Goal: Task Accomplishment & Management: Use online tool/utility

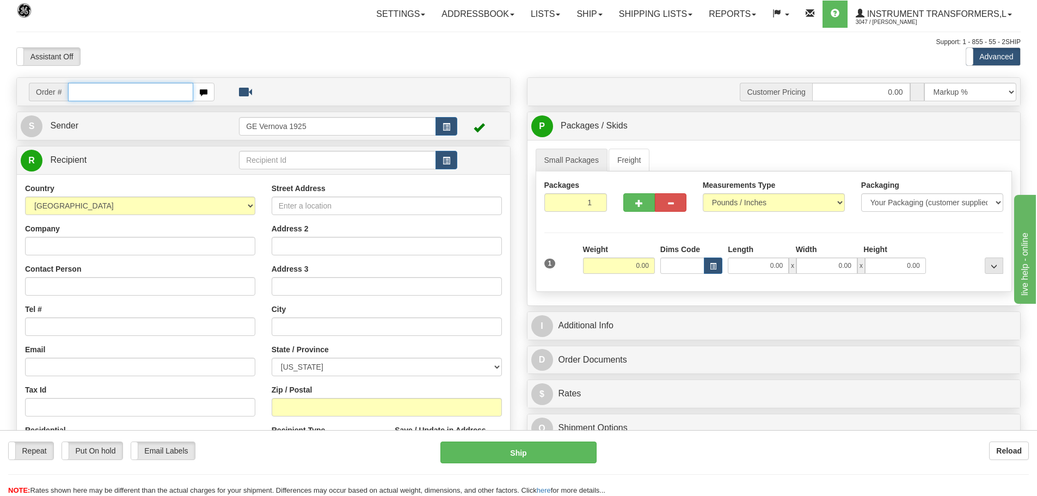
click at [80, 94] on input "text" at bounding box center [130, 92] width 125 height 19
type input "86704319"
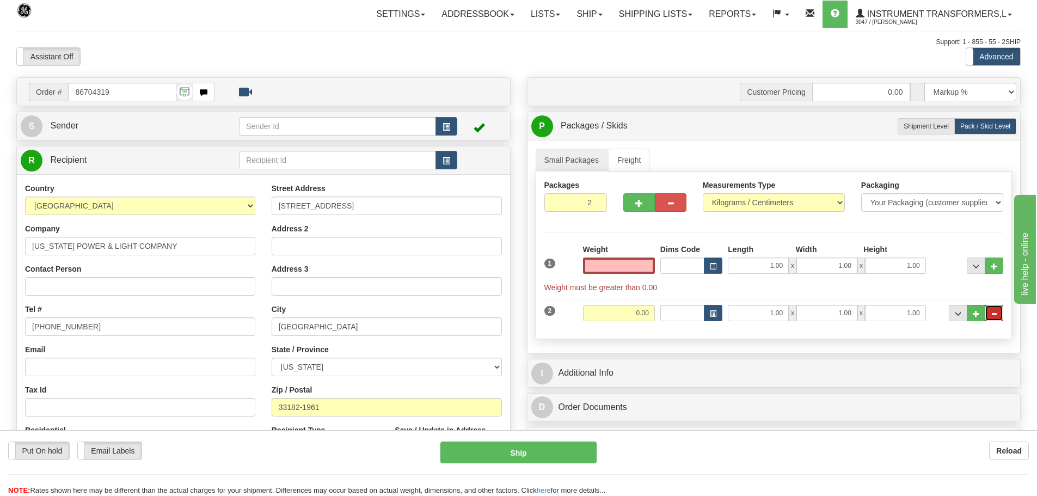
type input "0.00"
click at [995, 313] on span "..." at bounding box center [994, 314] width 7 height 6
type input "1"
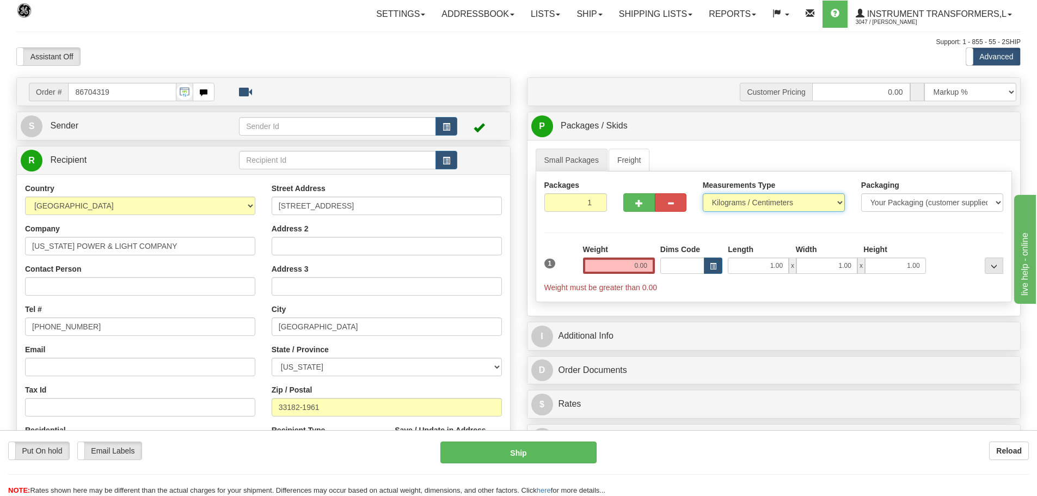
click at [841, 202] on select "Pounds / Inches Kilograms / Centimeters" at bounding box center [774, 202] width 142 height 19
select select "0"
click at [703, 193] on select "Pounds / Inches Kilograms / Centimeters" at bounding box center [774, 202] width 142 height 19
click at [652, 266] on input "0.00" at bounding box center [619, 266] width 72 height 16
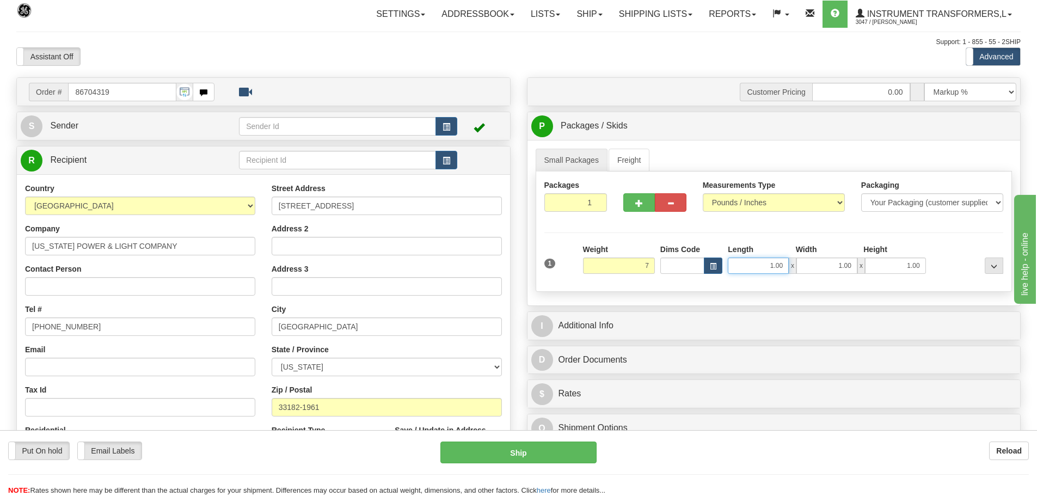
type input "7.00"
click at [786, 262] on input "1.00" at bounding box center [758, 266] width 61 height 16
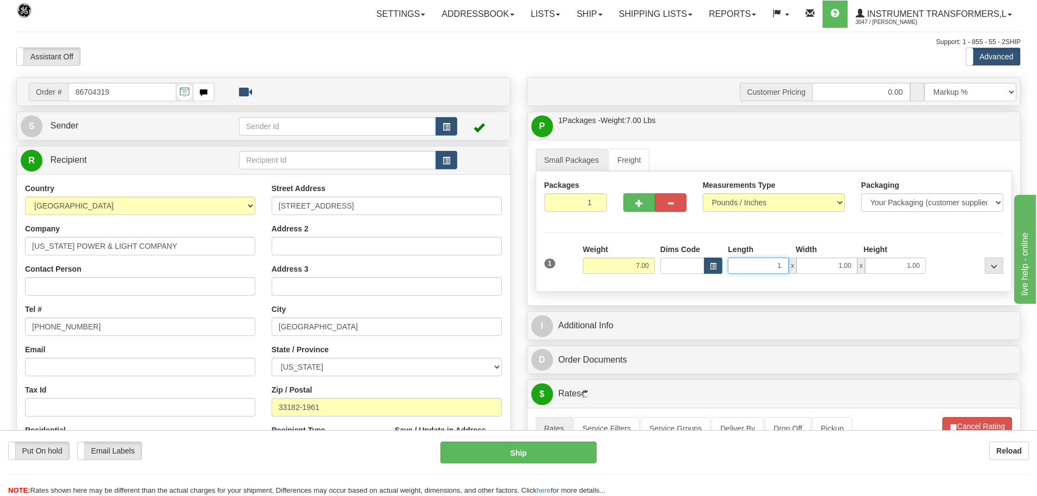
type input "1"
type input "8.00"
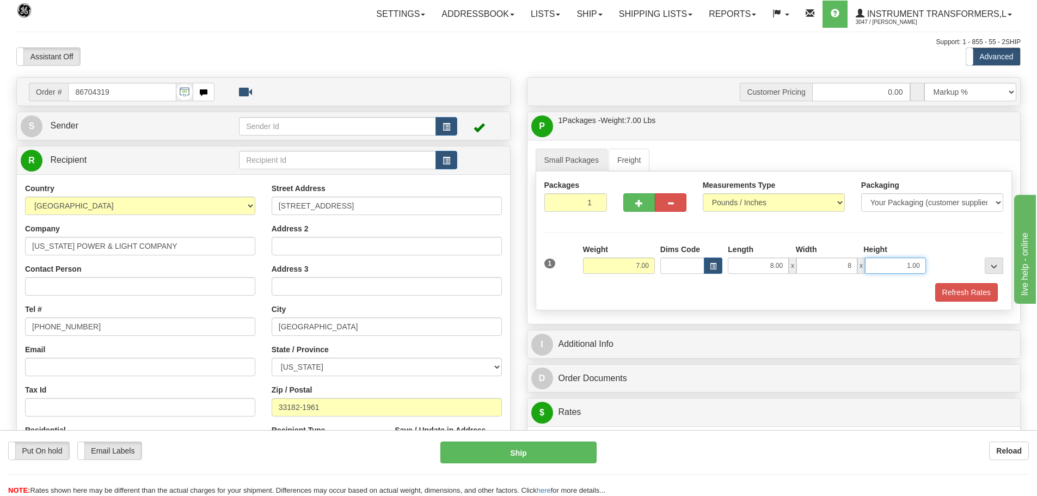
type input "8.00"
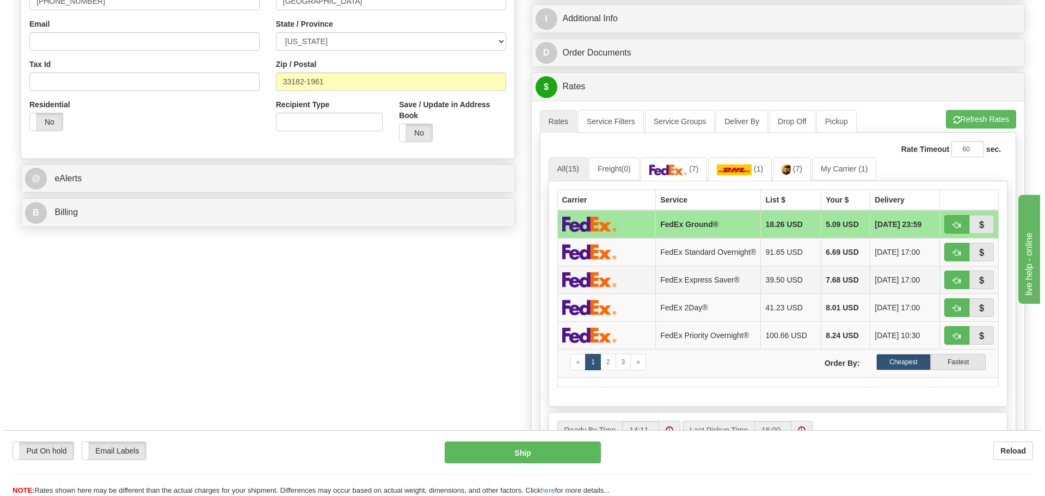
scroll to position [327, 0]
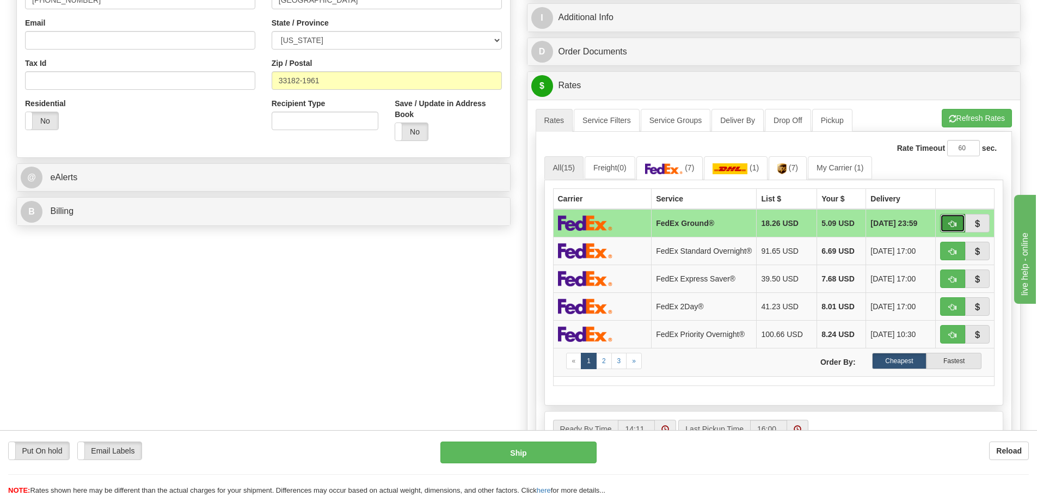
type input "8.00"
click at [951, 221] on span "button" at bounding box center [953, 224] width 8 height 7
type input "92"
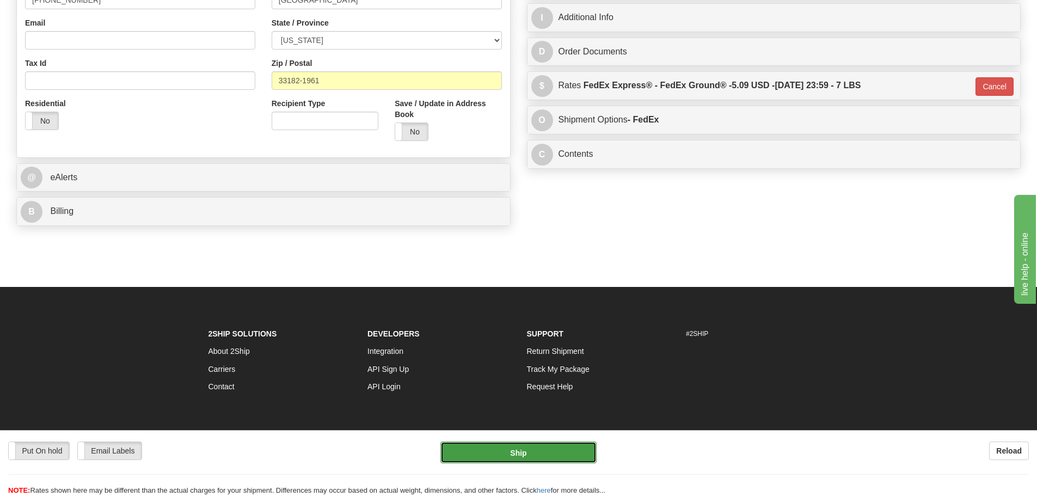
click at [530, 460] on button "Ship" at bounding box center [518, 453] width 156 height 22
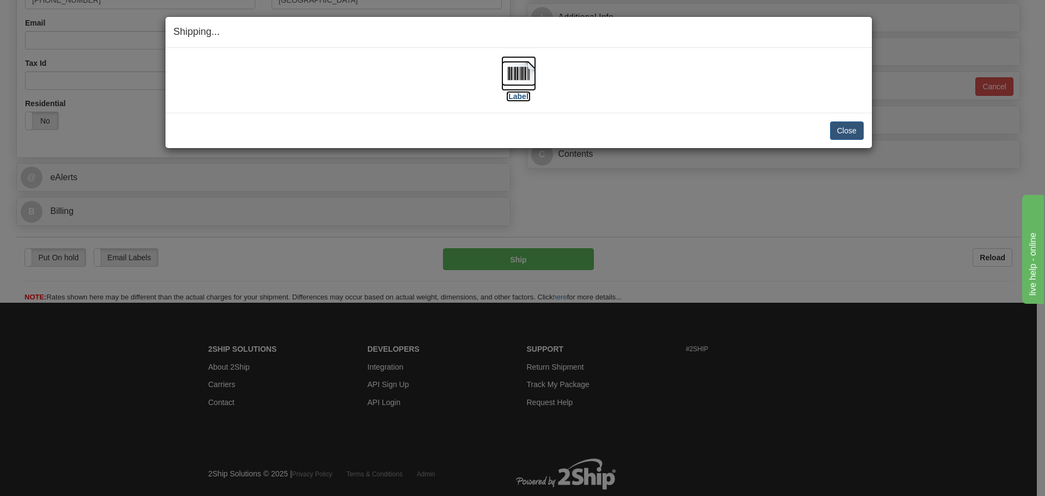
click at [526, 68] on img at bounding box center [518, 73] width 35 height 35
click at [845, 127] on button "Close" at bounding box center [847, 130] width 34 height 19
click at [858, 136] on button "Close" at bounding box center [847, 130] width 34 height 19
